Goal: Communication & Community: Answer question/provide support

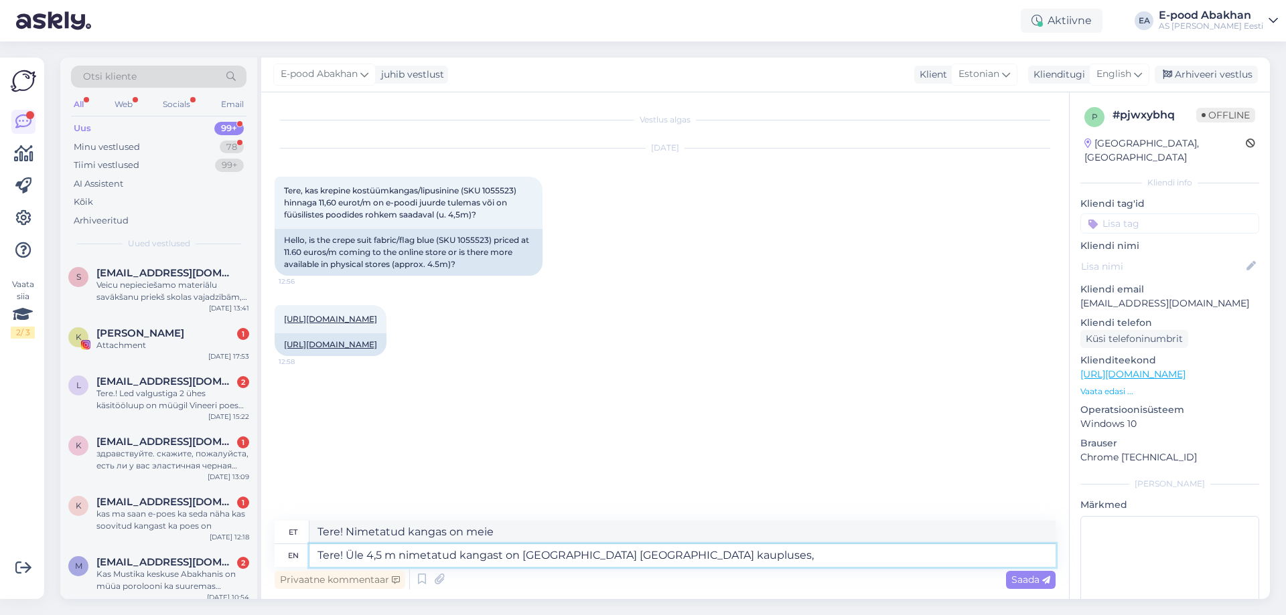
click at [702, 557] on textarea "Tere! Üle 4,5 m nimetatud kangast on [GEOGRAPHIC_DATA] [GEOGRAPHIC_DATA] kauplu…" at bounding box center [682, 555] width 746 height 23
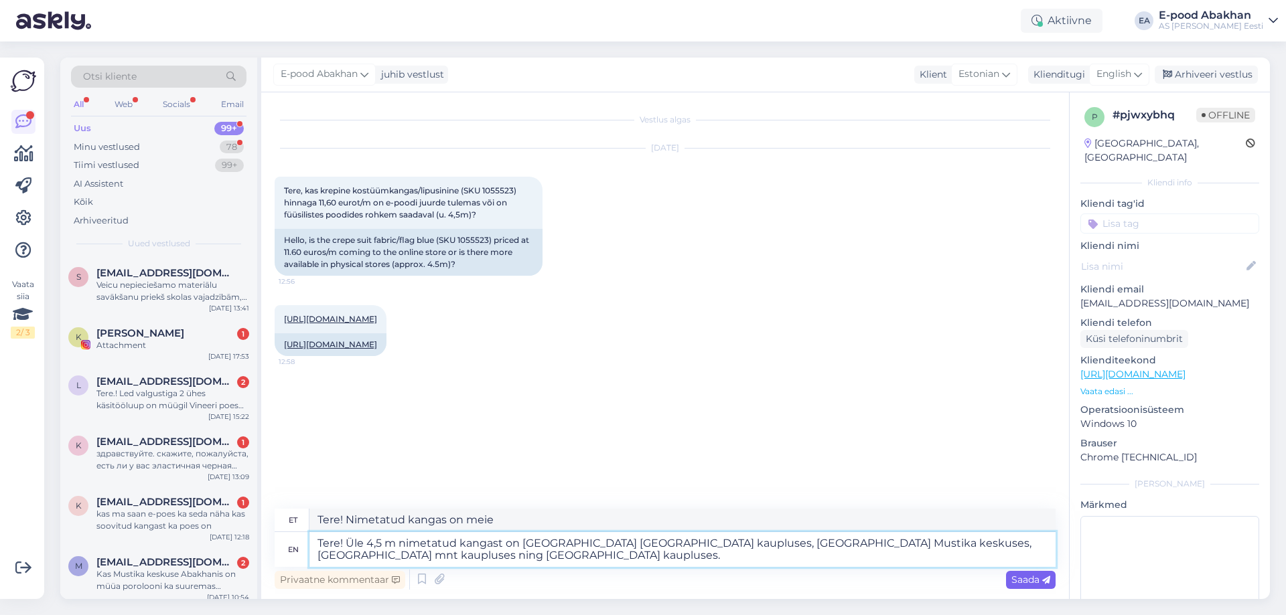
type textarea "Tere! Üle 4,5 m nimetatud kangast on [GEOGRAPHIC_DATA] [GEOGRAPHIC_DATA] kauplu…"
drag, startPoint x: 1020, startPoint y: 576, endPoint x: 796, endPoint y: 609, distance: 226.2
click at [1020, 575] on span "Saada" at bounding box center [1030, 580] width 39 height 12
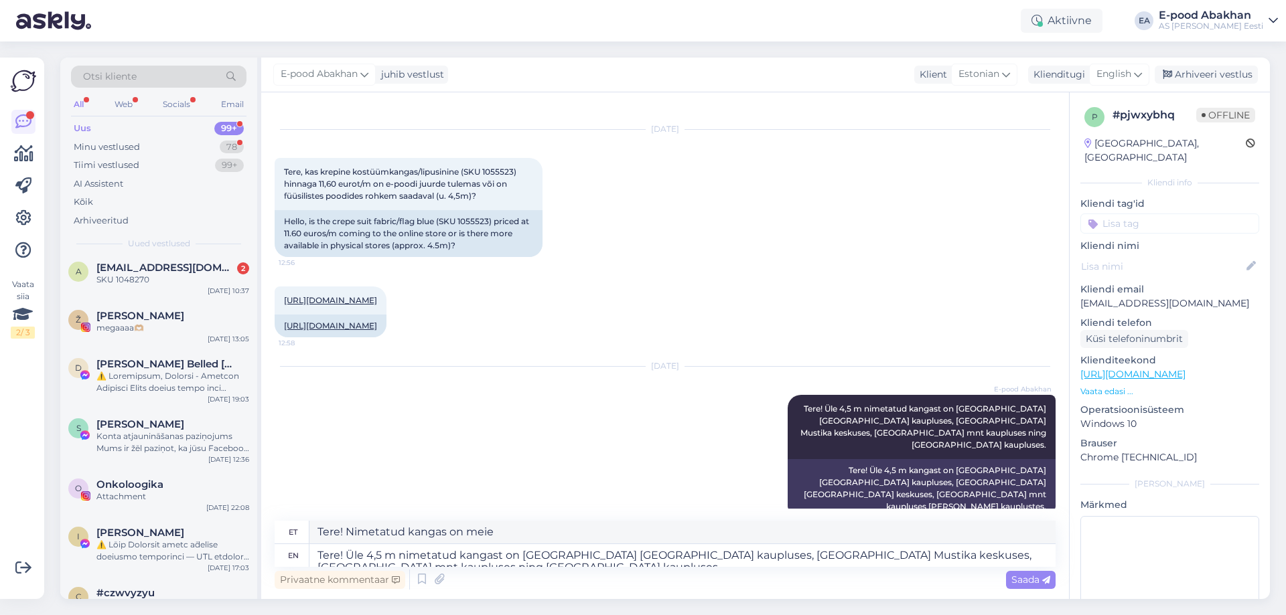
scroll to position [335, 0]
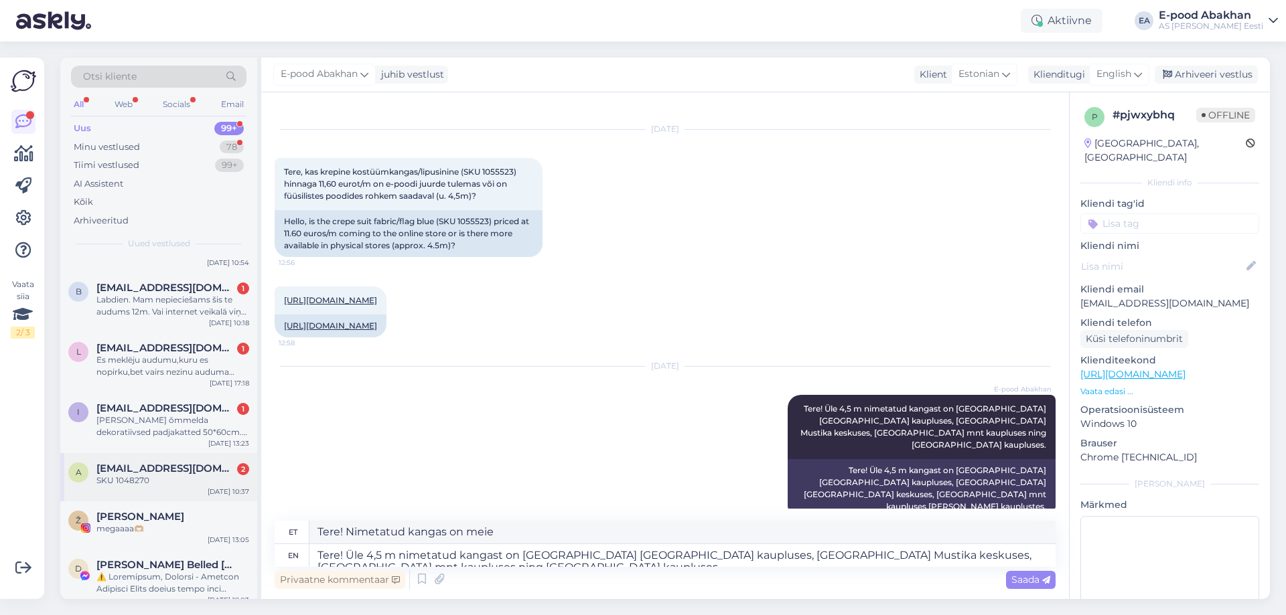
click at [132, 478] on div "SKU 1048270" at bounding box center [172, 481] width 153 height 12
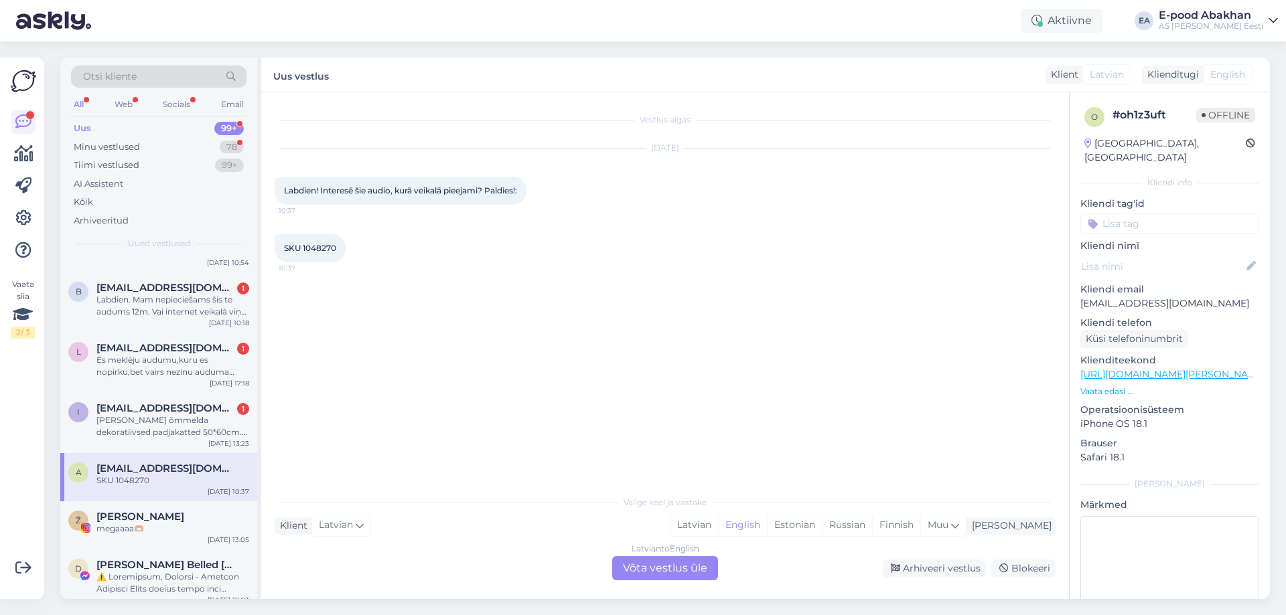
scroll to position [0, 0]
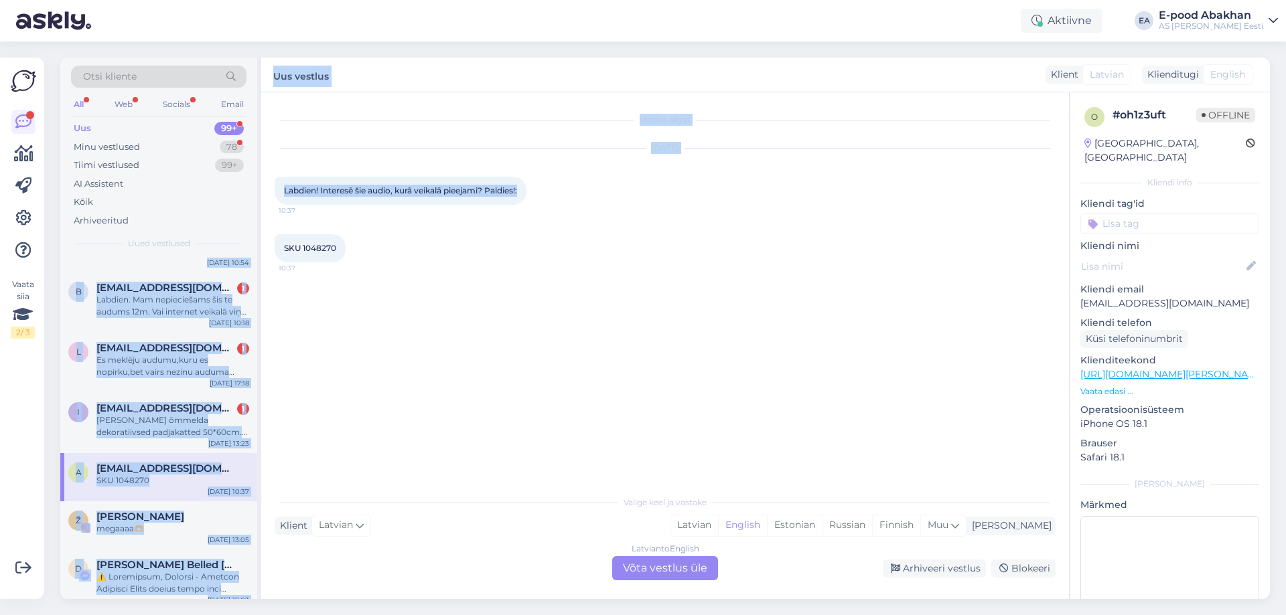
drag, startPoint x: 526, startPoint y: 192, endPoint x: 258, endPoint y: 186, distance: 267.9
click at [258, 186] on div "Otsi kliente All Web Socials Email Uus 99+ Minu vestlused 78 Tiimi vestlused 99…" at bounding box center [665, 329] width 1210 height 542
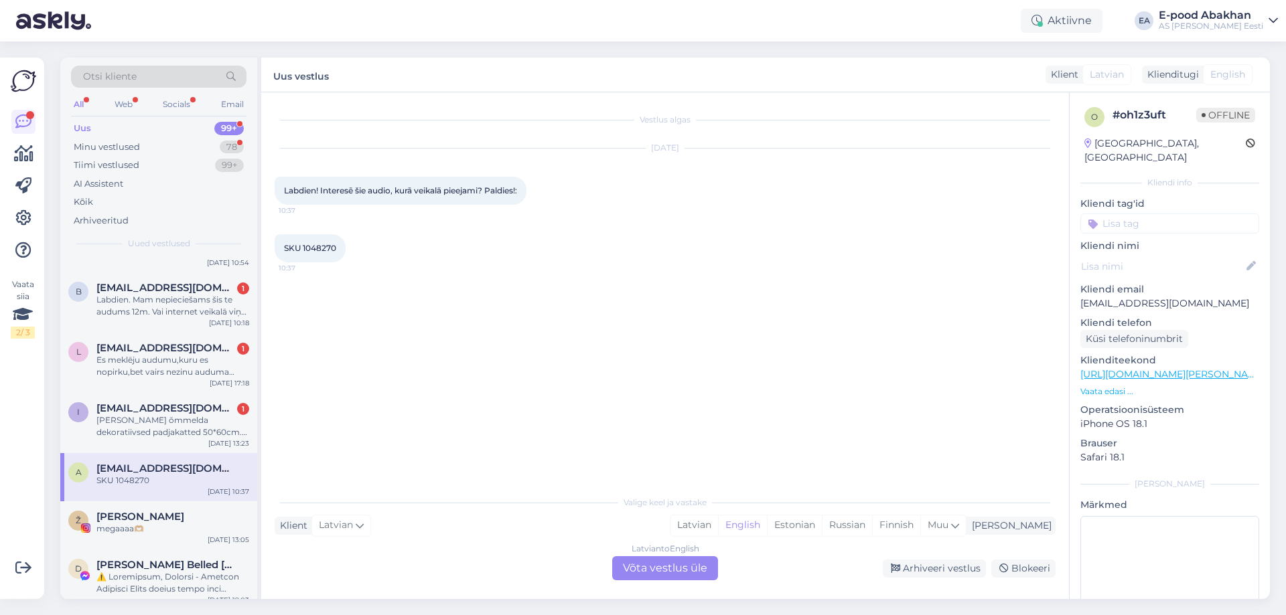
click at [467, 316] on div "Vestlus algas [DATE] Labdien! Interesē šie audio, kurā veikalā pieejami? Paldie…" at bounding box center [671, 291] width 793 height 371
drag, startPoint x: 528, startPoint y: 188, endPoint x: 280, endPoint y: 188, distance: 248.5
click at [280, 188] on div "Labdien! Interesē šie audio, kurā veikalā pieejami? Paldies!: 10:37" at bounding box center [401, 191] width 252 height 28
copy span "Labdien! Interesē šie audio, kurā veikalā pieejami? Paldies!:"
drag, startPoint x: 336, startPoint y: 246, endPoint x: 302, endPoint y: 251, distance: 34.6
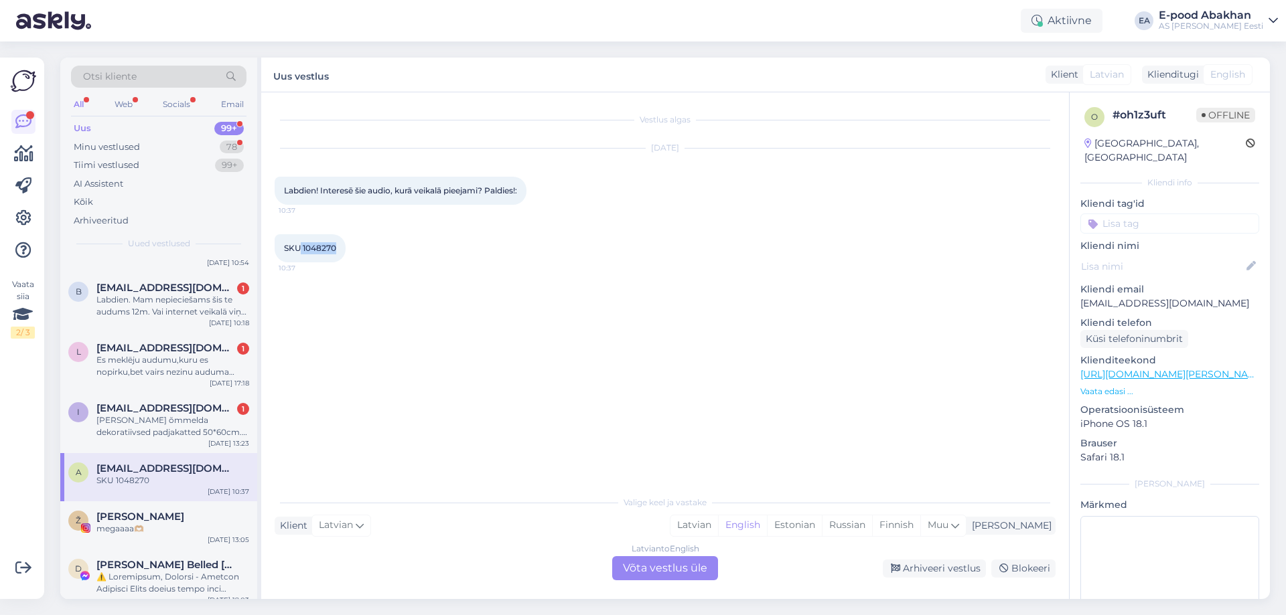
click at [302, 251] on span "SKU 1048270" at bounding box center [310, 248] width 52 height 10
click at [722, 379] on div "Vestlus algas [DATE] Labdien! Interesē šie audio, kurā veikalā pieejami? Paldie…" at bounding box center [671, 291] width 793 height 371
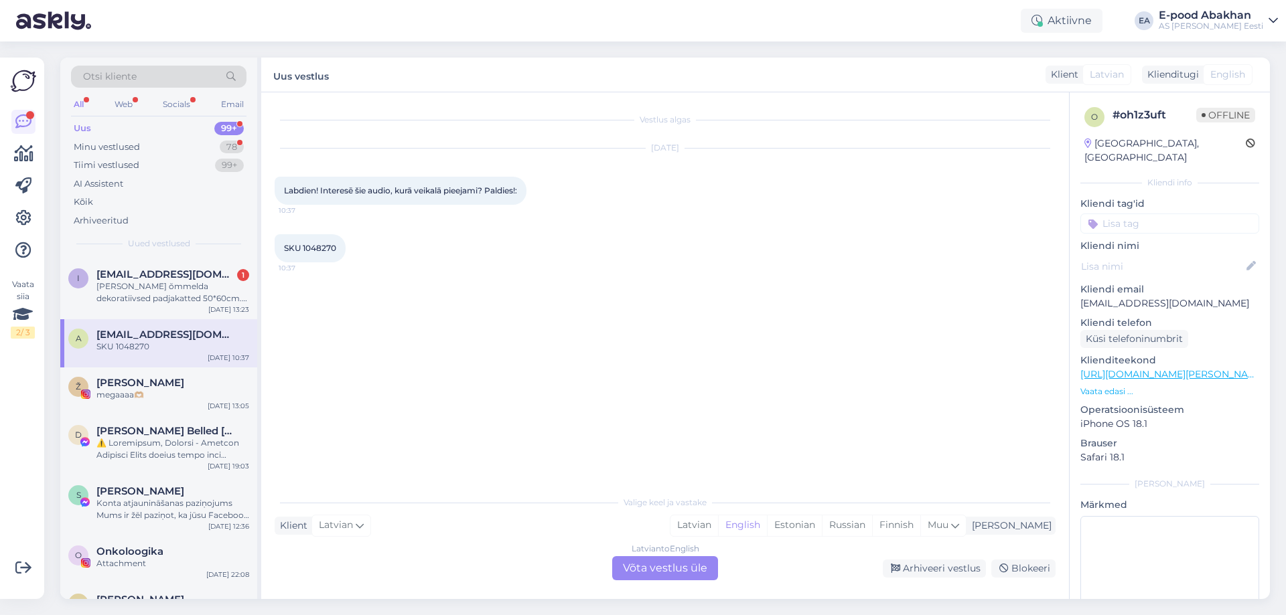
scroll to position [268, 0]
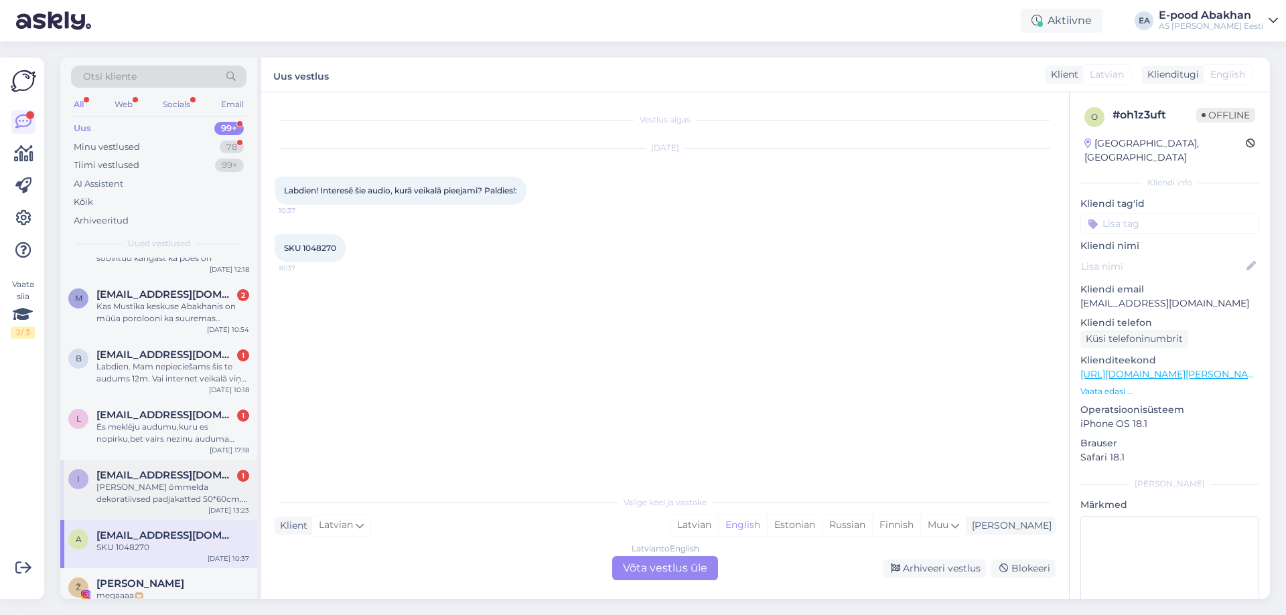
click at [141, 488] on div "[PERSON_NAME] õmmelda dekoratiivsed padjakatted 50*60cm. Millist lukku soovitat…" at bounding box center [172, 494] width 153 height 24
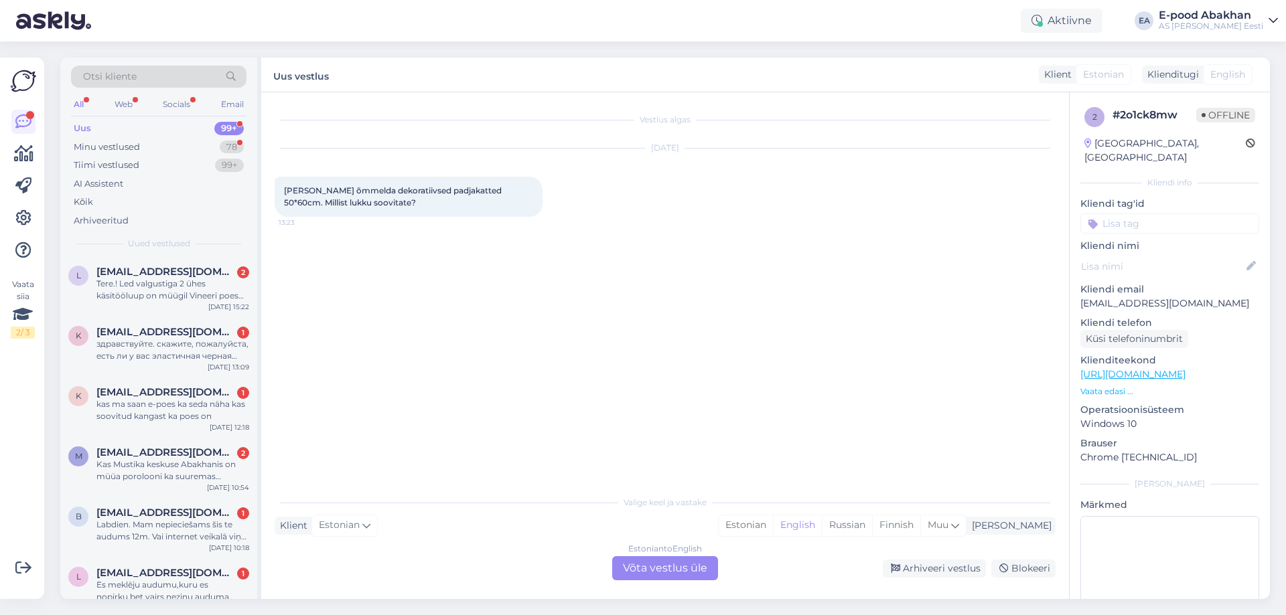
scroll to position [0, 0]
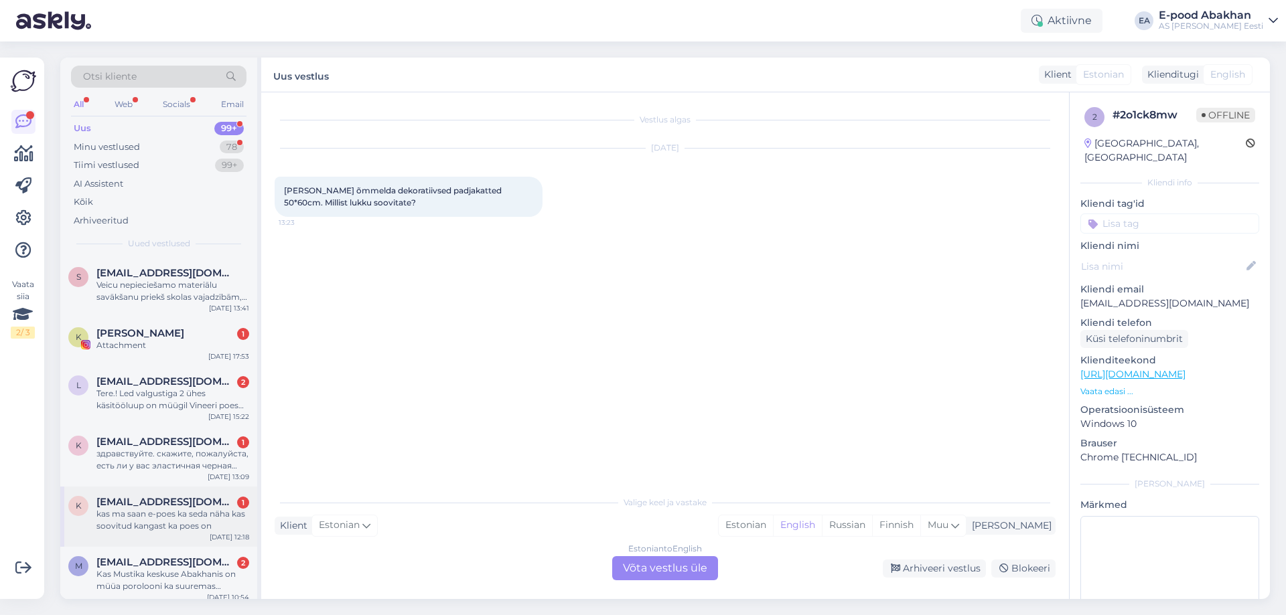
click at [158, 512] on div "kas ma saan e-poes ka seda näha kas soovitud kangast ka poes on" at bounding box center [172, 520] width 153 height 24
click at [668, 565] on div "Estonian to English Võta vestlus üle" at bounding box center [665, 569] width 106 height 24
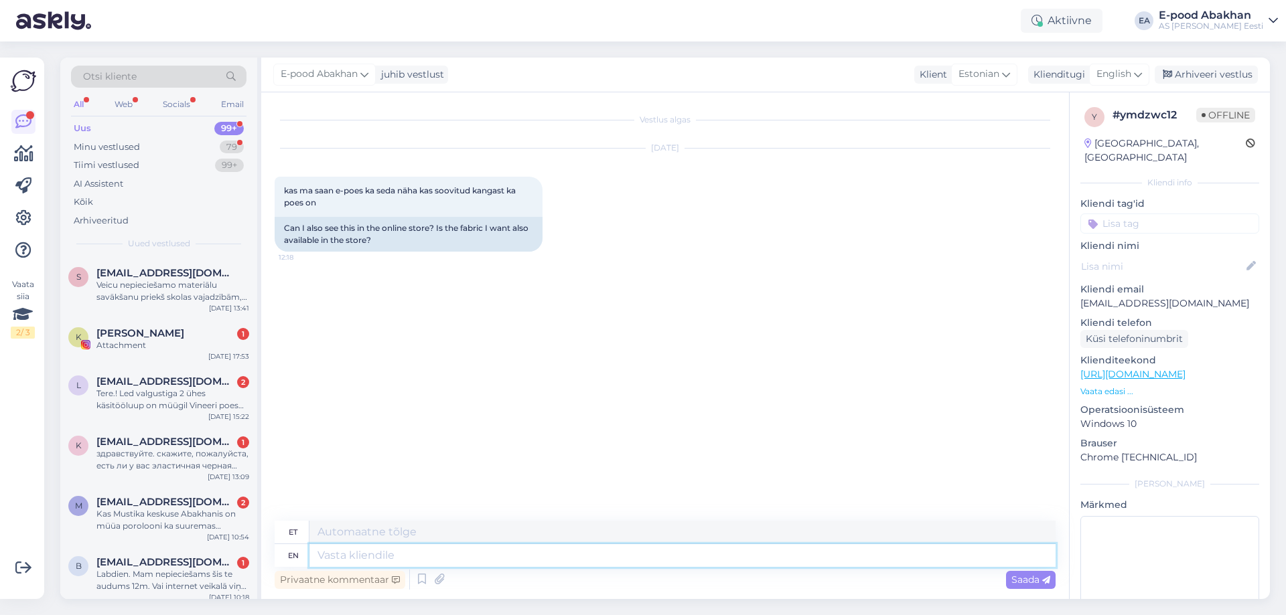
click at [330, 558] on textarea at bounding box center [682, 555] width 746 height 23
type textarea "Tere!"
type textarea "Tere! Sellist v"
type textarea "Tere! Sellist"
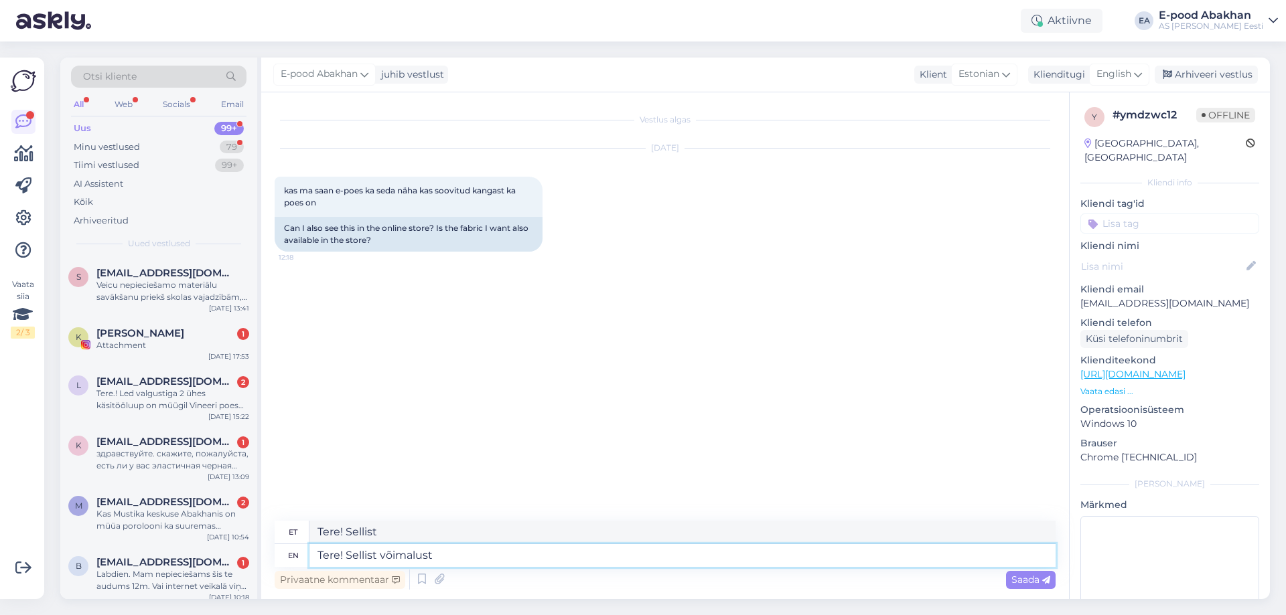
type textarea "Tere! Sellist võimalust"
type textarea "Tere! [GEOGRAPHIC_DATA]"
type textarea "Tere! Sellist"
type textarea "Tere!"
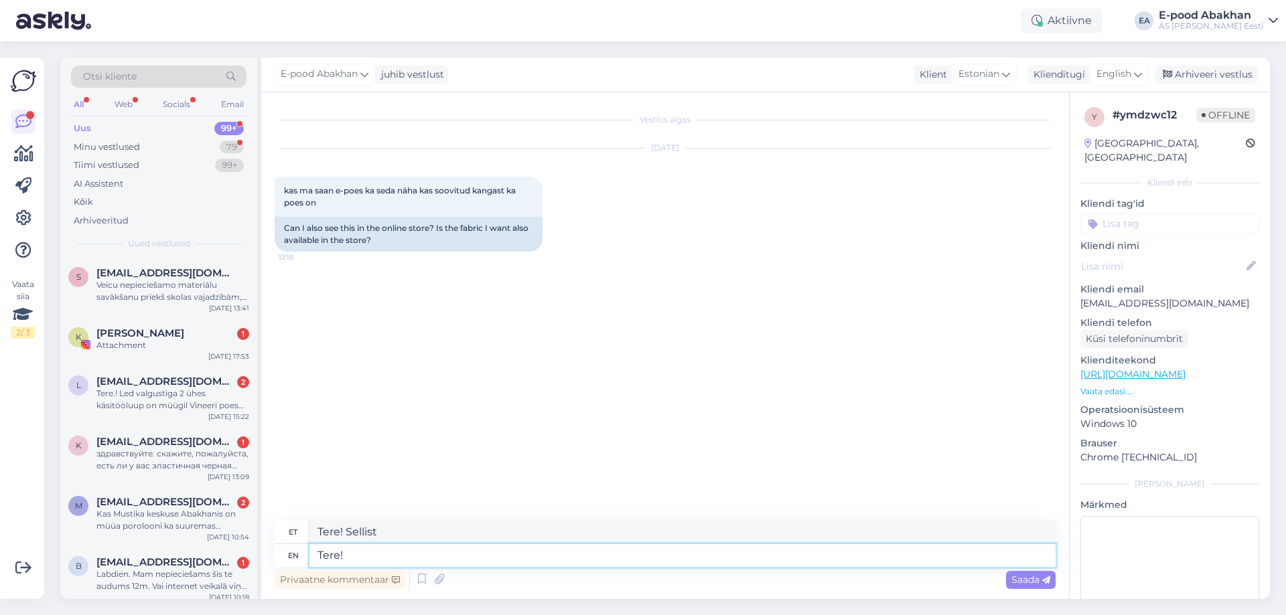
type textarea "Tere!"
type textarea "Tere! Kahjuks e"
type textarea "Tere! Kahjuks"
type textarea "Tere! Kahjuks e-poes e"
type textarea "Tere! Kahjuks e-luuletused"
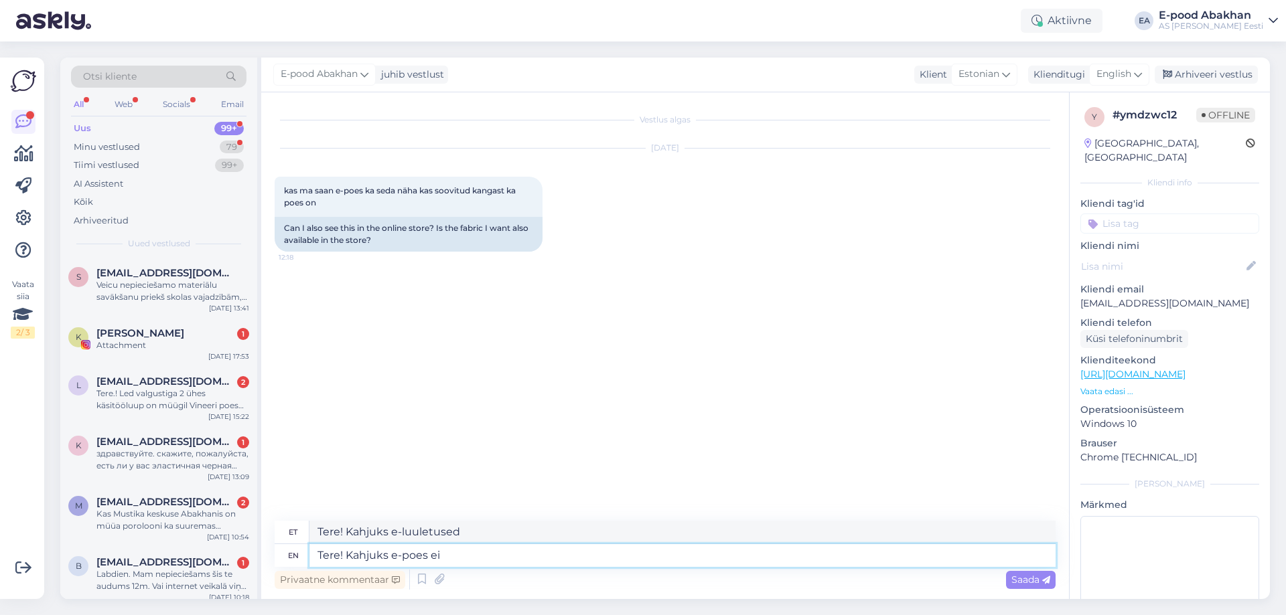
type textarea "Tere! Kahjuks e-poes ei"
type textarea "Tere! Kahjuks e-poes ei ole"
type textarea "Tere! Kahjuks e-poes ei ole näha"
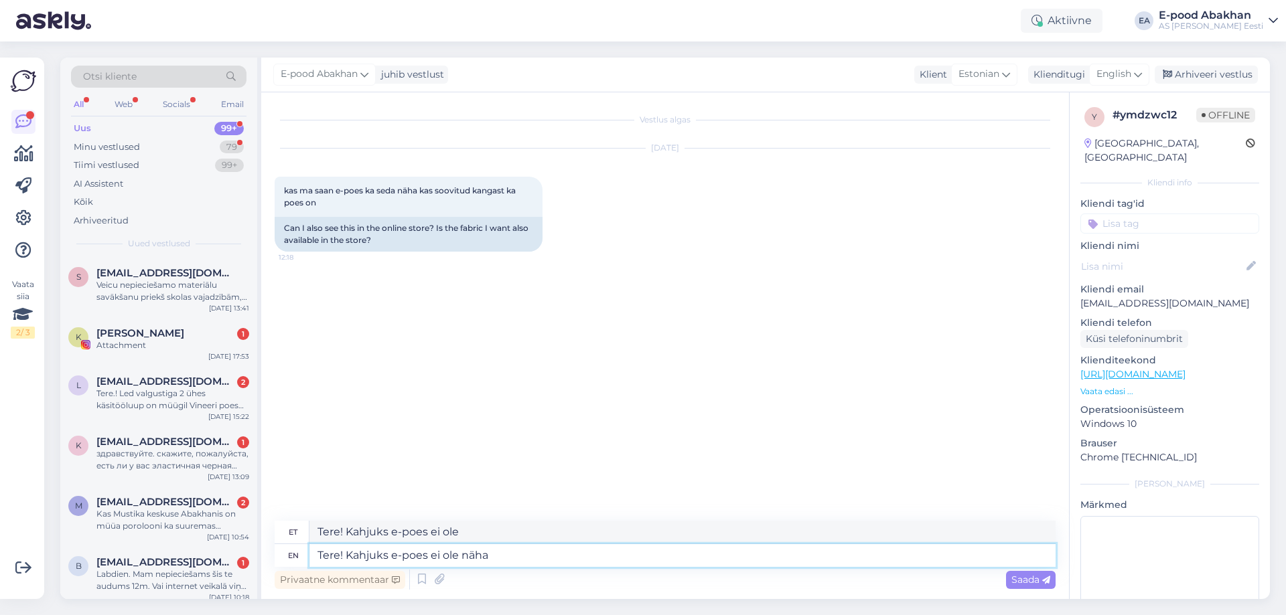
type textarea "Tere! Puudube-poes ei ole näha"
type textarea "Tere! Kahjuks e-poes ei ole näha millistes"
type textarea "Tere! Puudube-poes ei ole näha milliseid"
type textarea "Tere! Kahjuks e-poes ei ole näha millistes kauplus"
type textarea "Tere! Puudube-poes ei ole näha milliseid kauplusi"
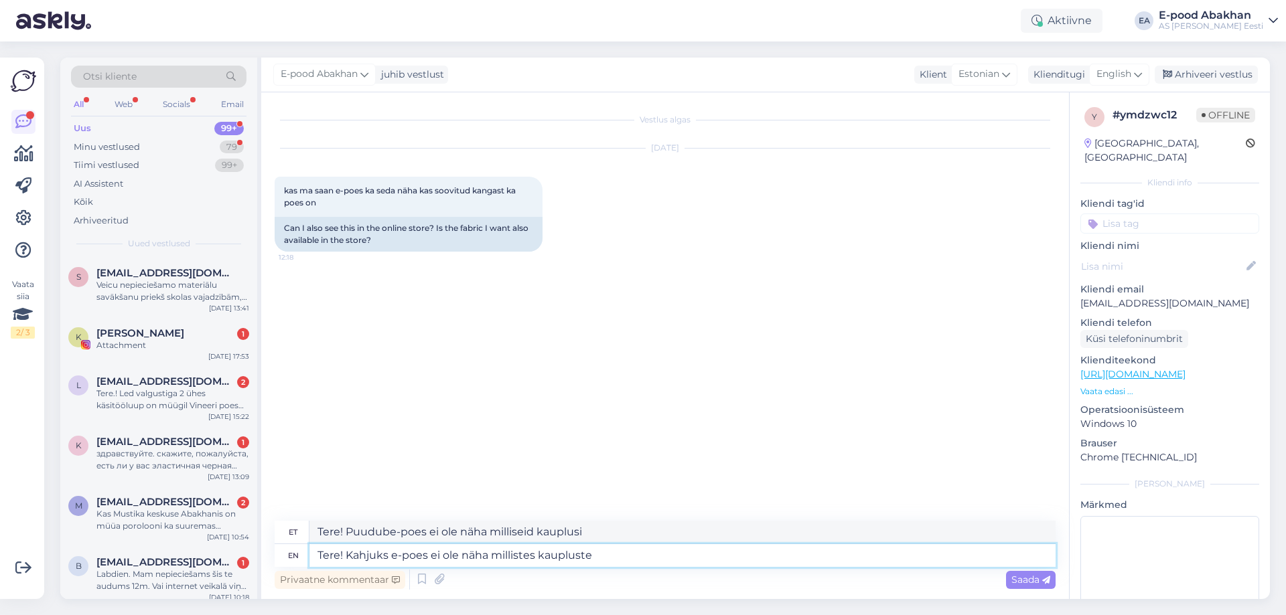
type textarea "Tere! Kahjuks e-poes ei ole näha millistes kauplustes"
type textarea "Tere! Puudube-poes ei ole näha millises kauplustes"
type textarea "Tere! Kahjuks e-poes ei ole näha millistes kauplustes meie t"
type textarea "Tere! Puudube-poes ei ole näha milliseid kauplustes meie"
type textarea "Tere! Kahjuks e-poes ei ole näha millistes kauplustes meie to"
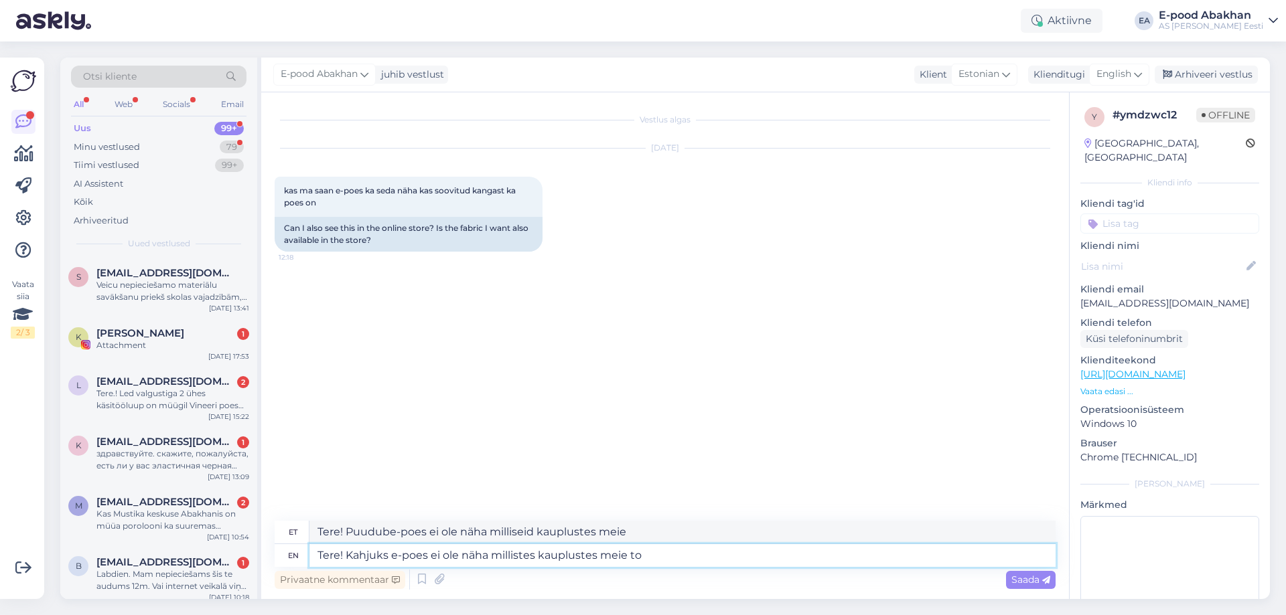
type textarea "Tere! Puudube-poes ei ole näha millises kauplustes meie t"
type textarea "Tere! Kahjuks e-poes ei ole näha millistes kauplustes meie tooteid"
type textarea "Tere! Puudube-poes ei ole näha milliseid kauplustes meie tähelepanu"
type textarea "Tere! Kahjuks e-poes ei ole näha millistes kauplustes meie tooteid on."
type textarea "Tere! Puudube-poes ei ole näha milliseid kauplustes meie tähelepanu on."
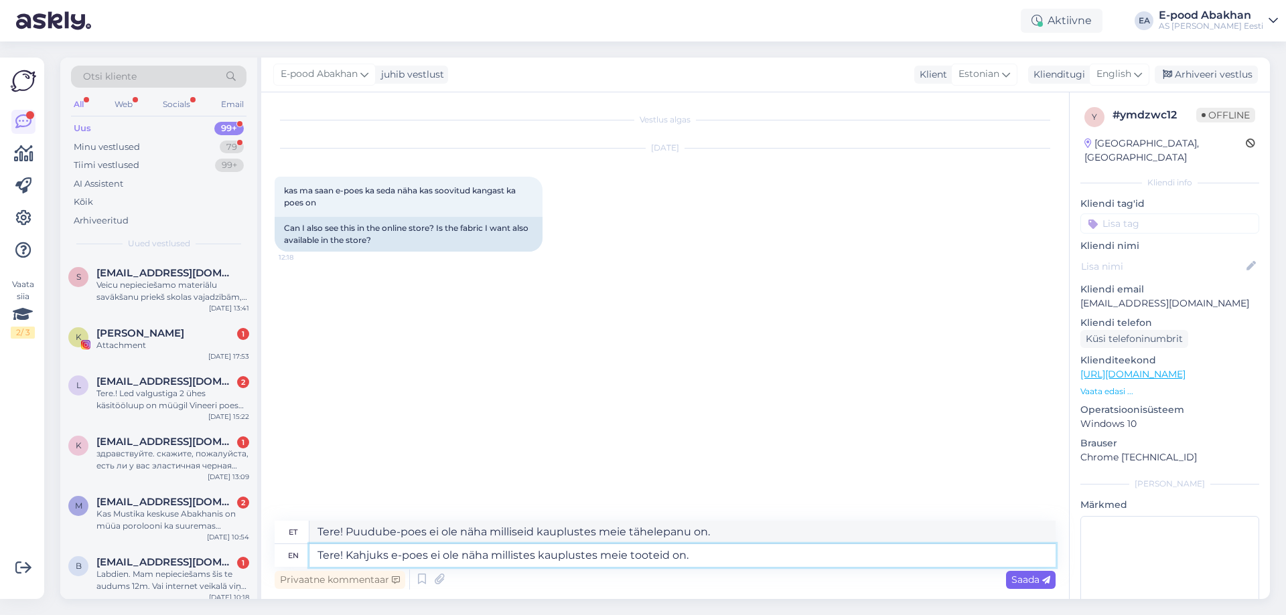
type textarea "Tere! Kahjuks e-poes ei ole näha millistes kauplustes meie tooteid on."
click at [1026, 586] on div "Saada" at bounding box center [1031, 580] width 50 height 18
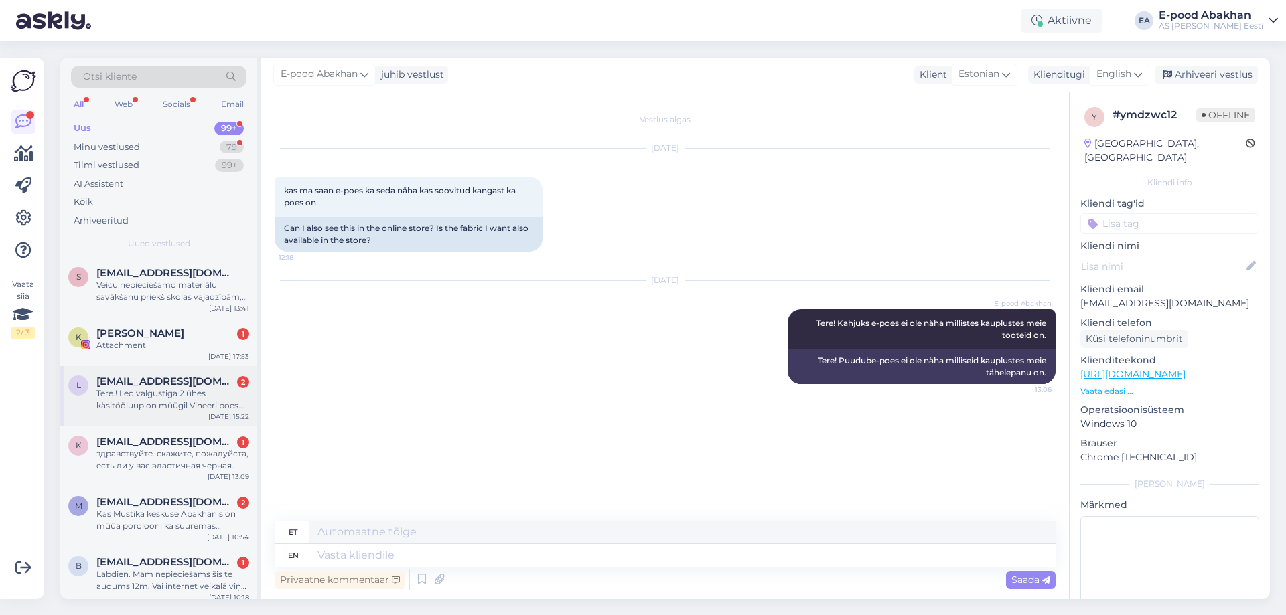
click at [147, 390] on div "Tere.! Led valgustiga 2 ühes käsitööluup on müügil Vineeri poes või kus poes ol…" at bounding box center [172, 400] width 153 height 24
